Goal: Task Accomplishment & Management: Manage account settings

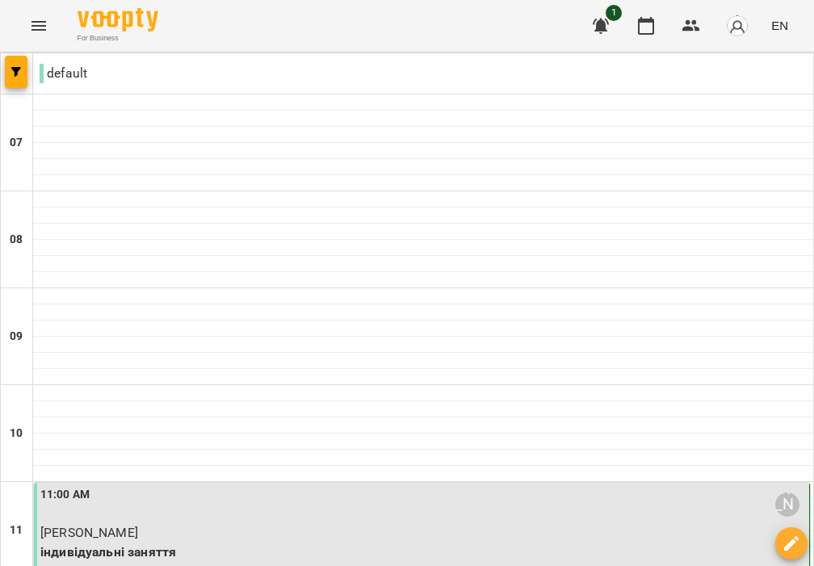
scroll to position [604, 0]
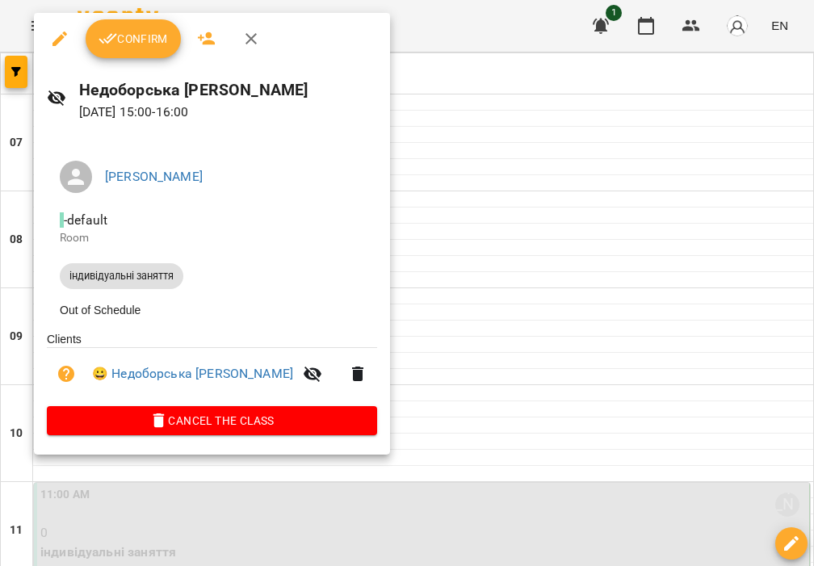
click at [145, 53] on button "Confirm" at bounding box center [133, 38] width 95 height 39
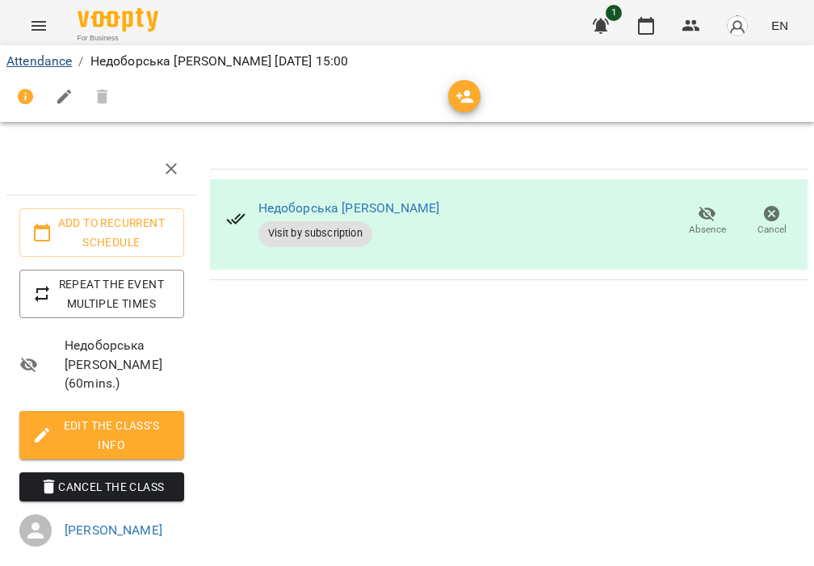
click at [57, 58] on link "Attendance" at bounding box center [38, 60] width 65 height 15
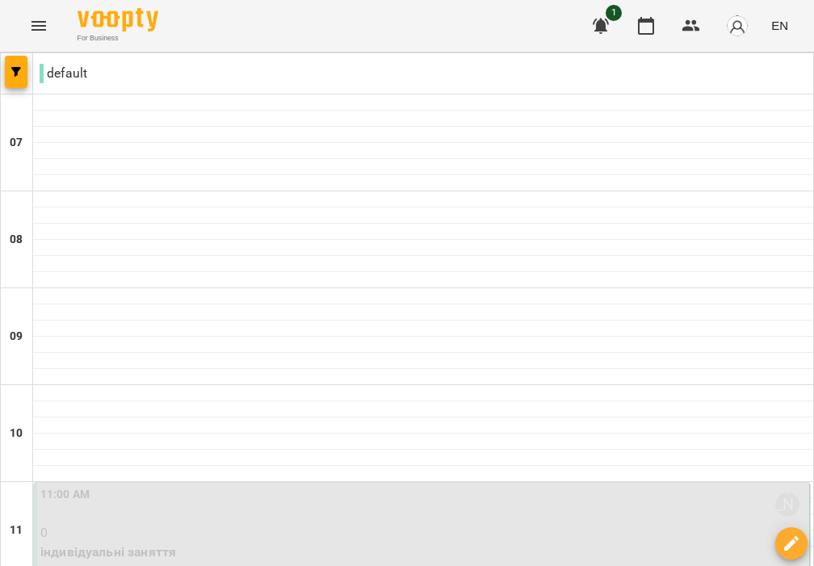
scroll to position [628, 0]
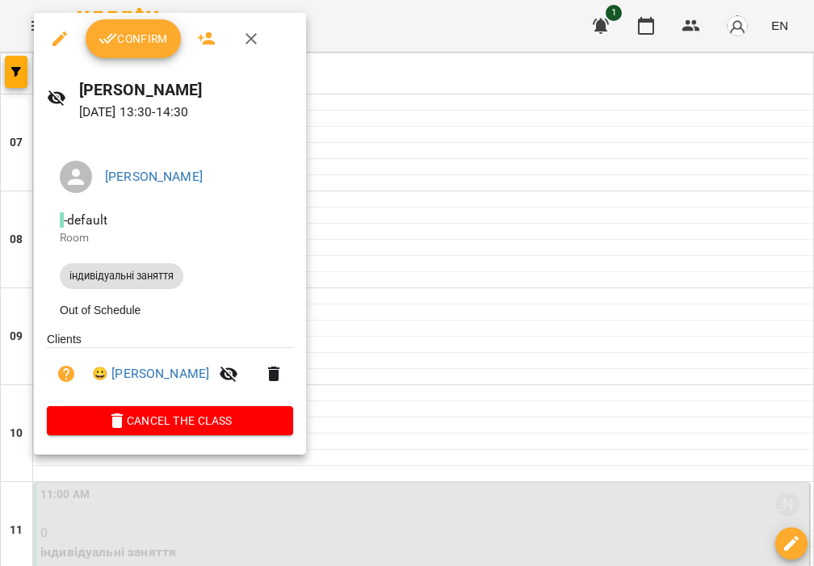
click at [279, 379] on icon "button" at bounding box center [273, 373] width 11 height 15
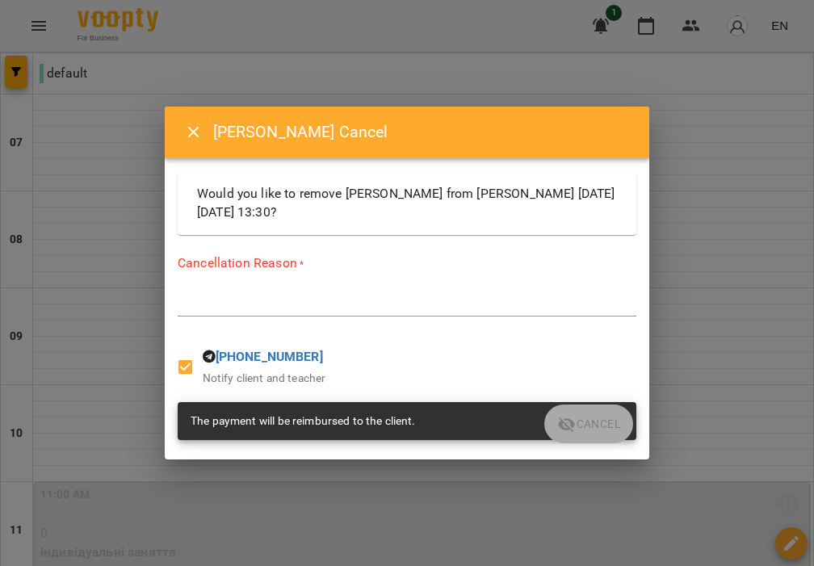
click at [413, 307] on textarea at bounding box center [407, 303] width 459 height 15
click at [239, 299] on textarea at bounding box center [407, 303] width 459 height 15
type textarea "*"
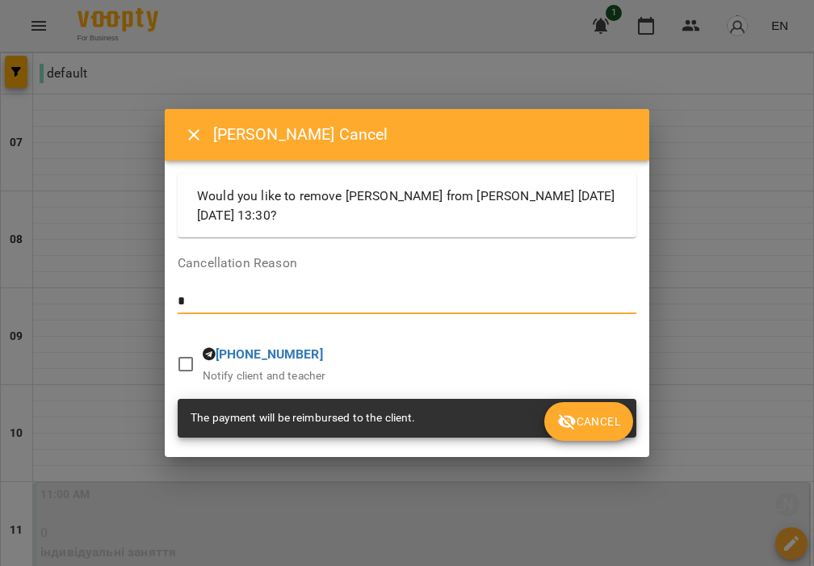
type textarea "*"
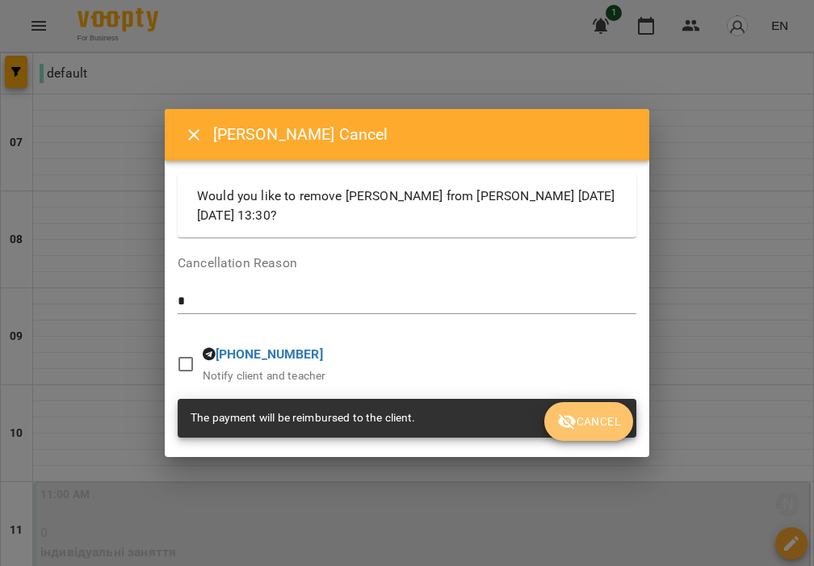
click at [610, 429] on span "Cancel" at bounding box center [588, 421] width 63 height 19
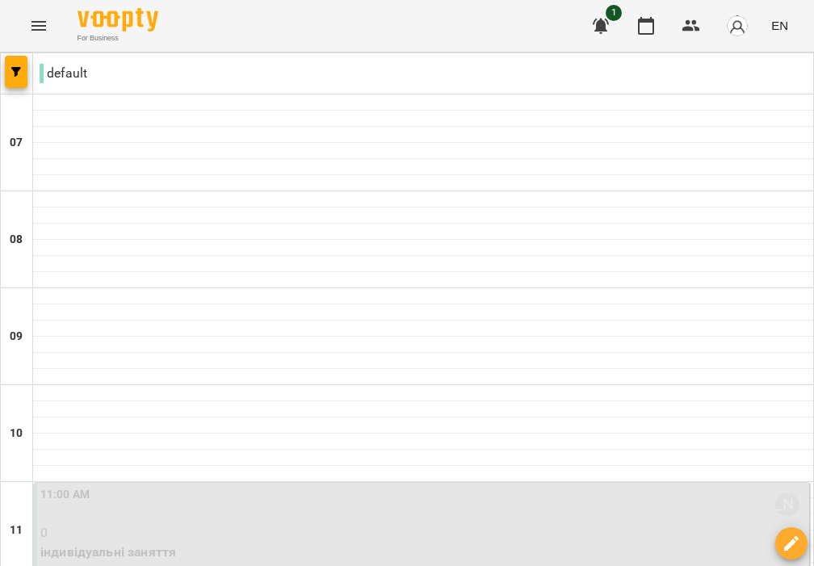
scroll to position [348, 0]
